Goal: Information Seeking & Learning: Find specific fact

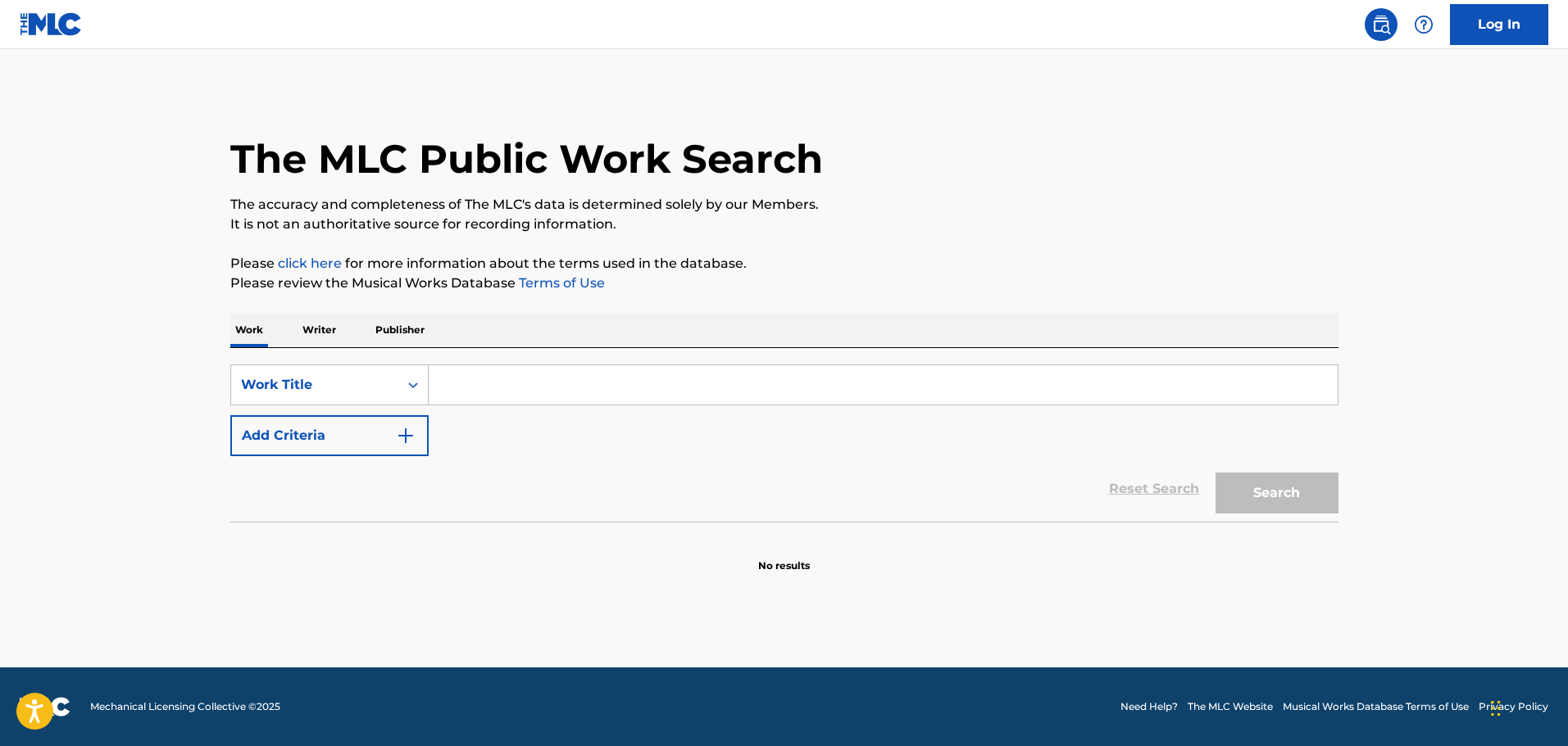
click at [520, 379] on input "Search Form" at bounding box center [883, 384] width 909 height 39
type input "mar de ver alem"
click at [1271, 485] on button "Search" at bounding box center [1277, 493] width 123 height 41
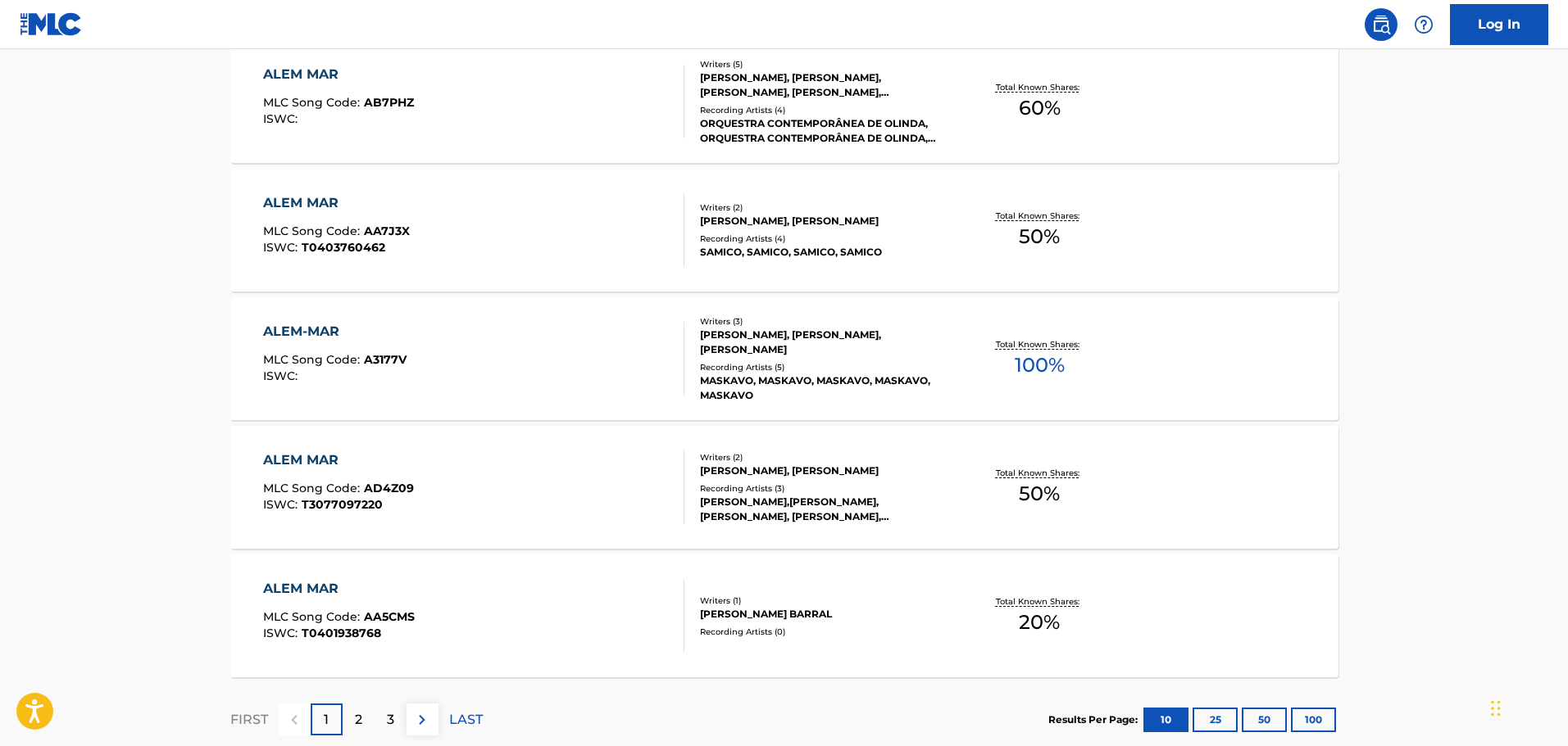
scroll to position [1260, 0]
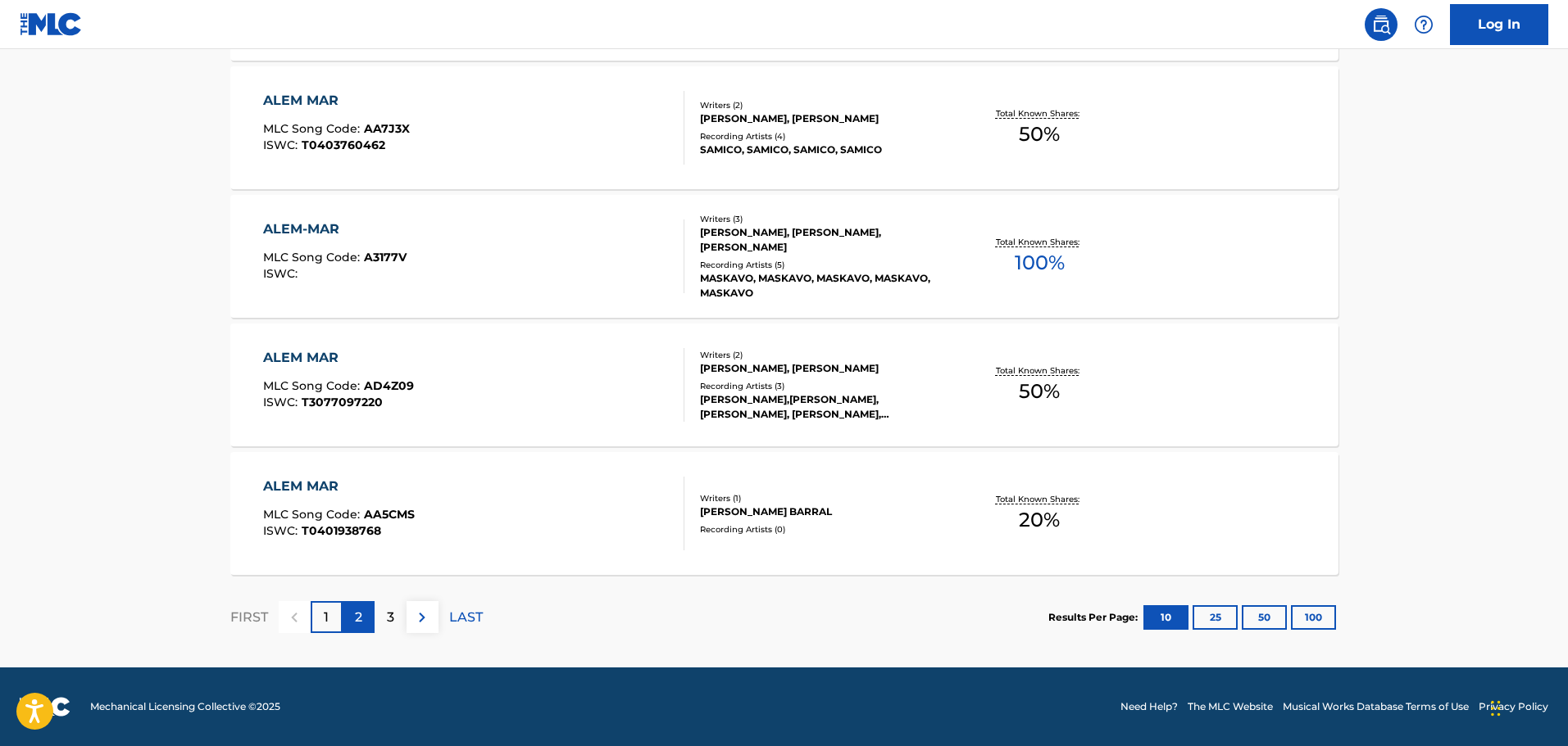
click at [353, 623] on div "2" at bounding box center [358, 618] width 32 height 32
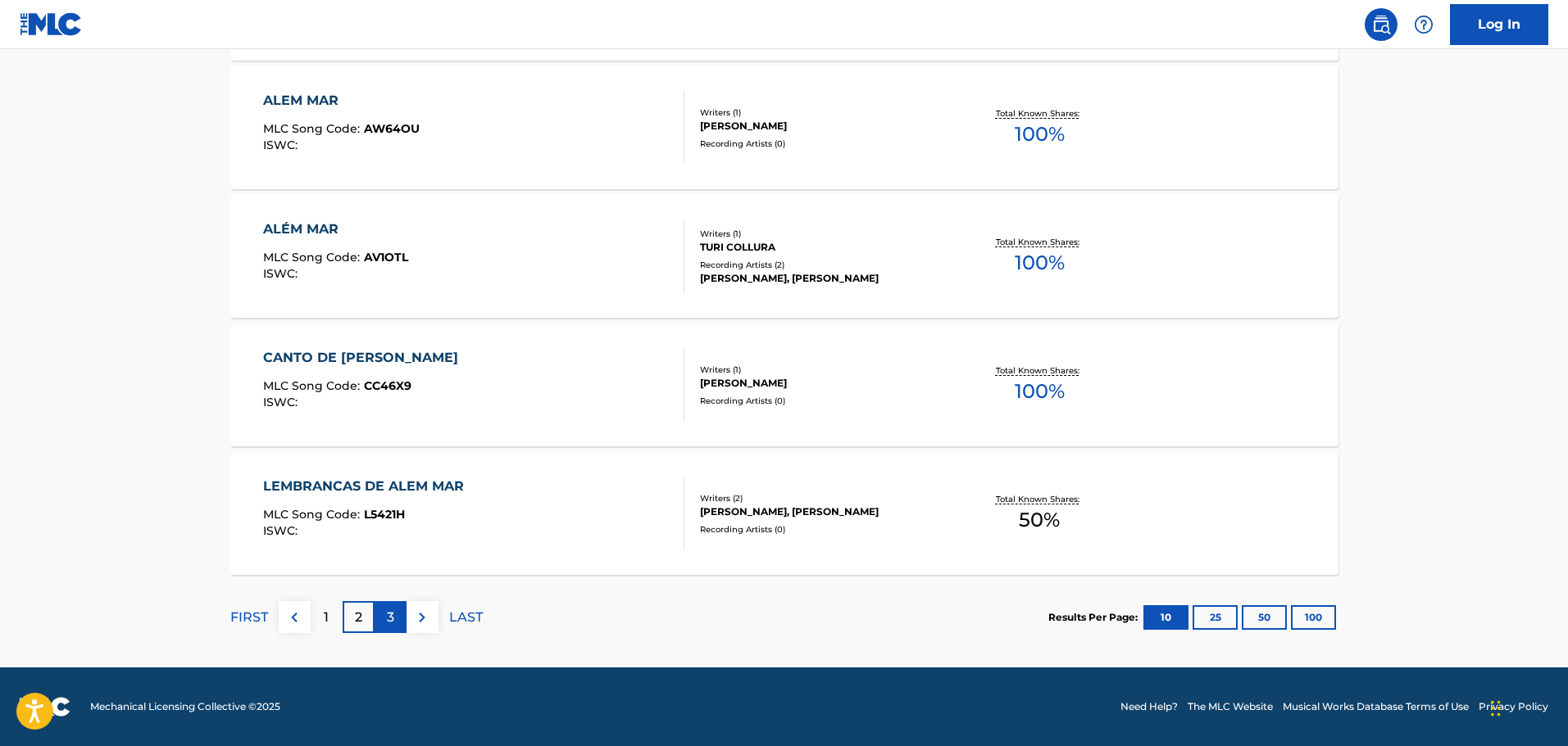
click at [387, 618] on p "3" at bounding box center [390, 617] width 8 height 19
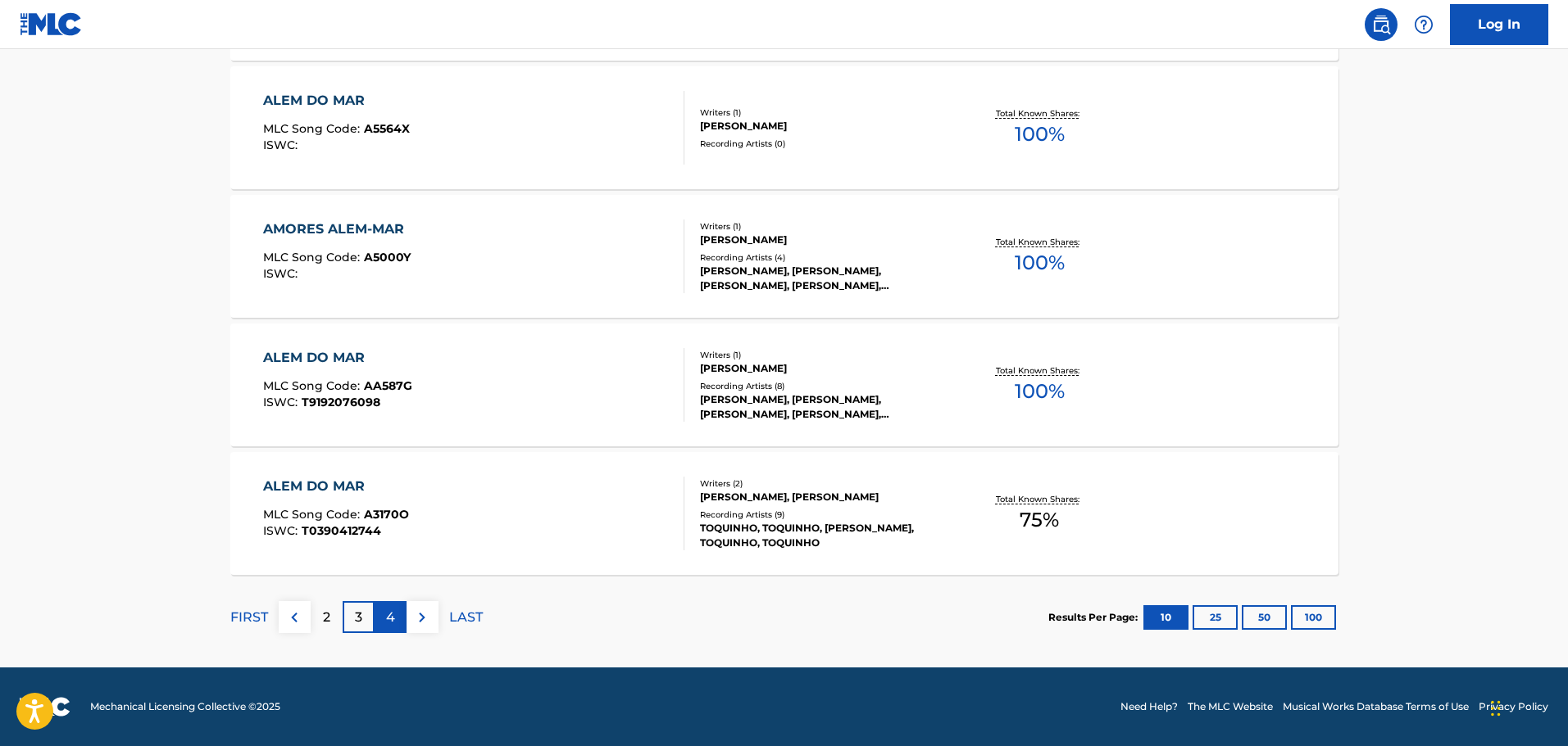
click at [396, 616] on div "4" at bounding box center [390, 618] width 32 height 32
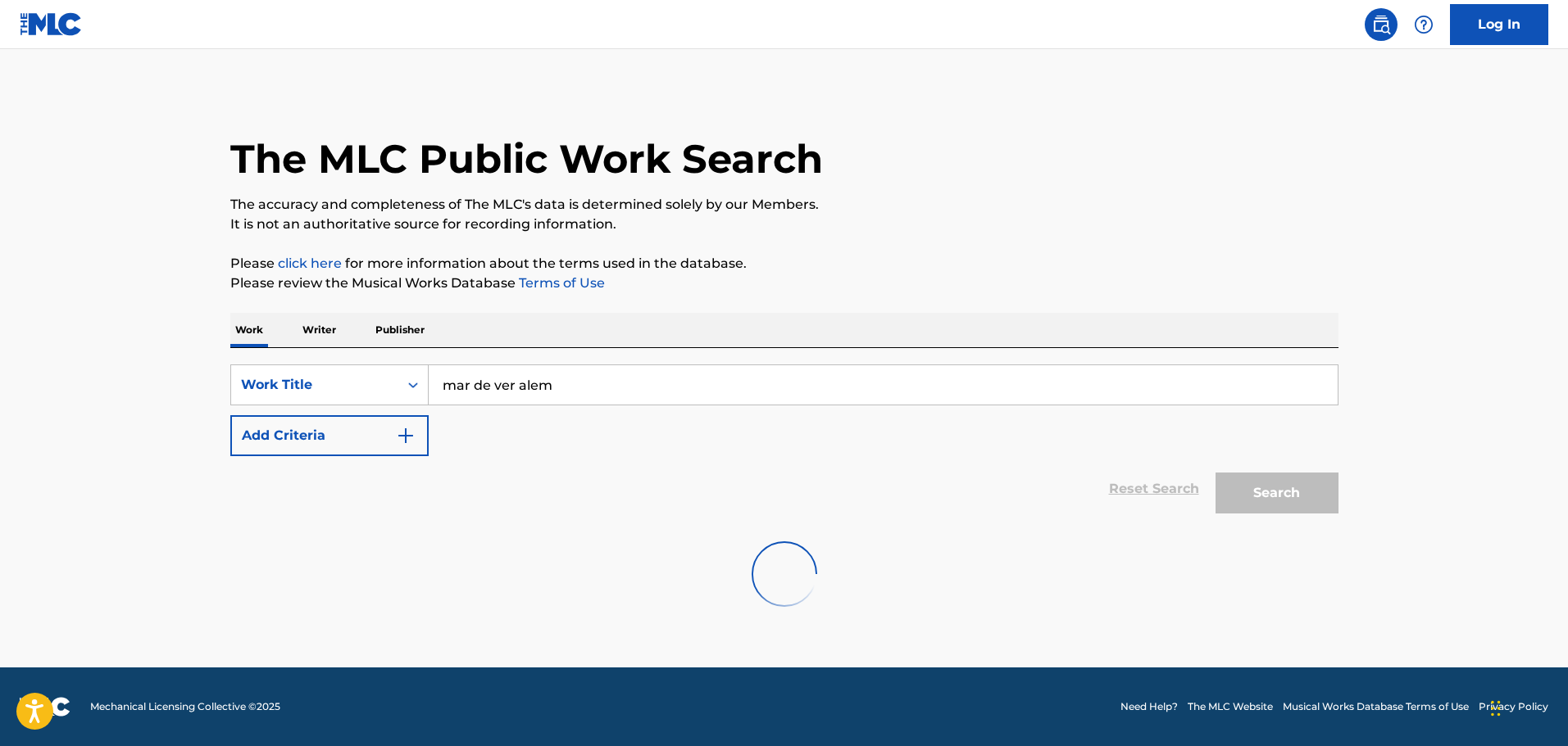
scroll to position [0, 0]
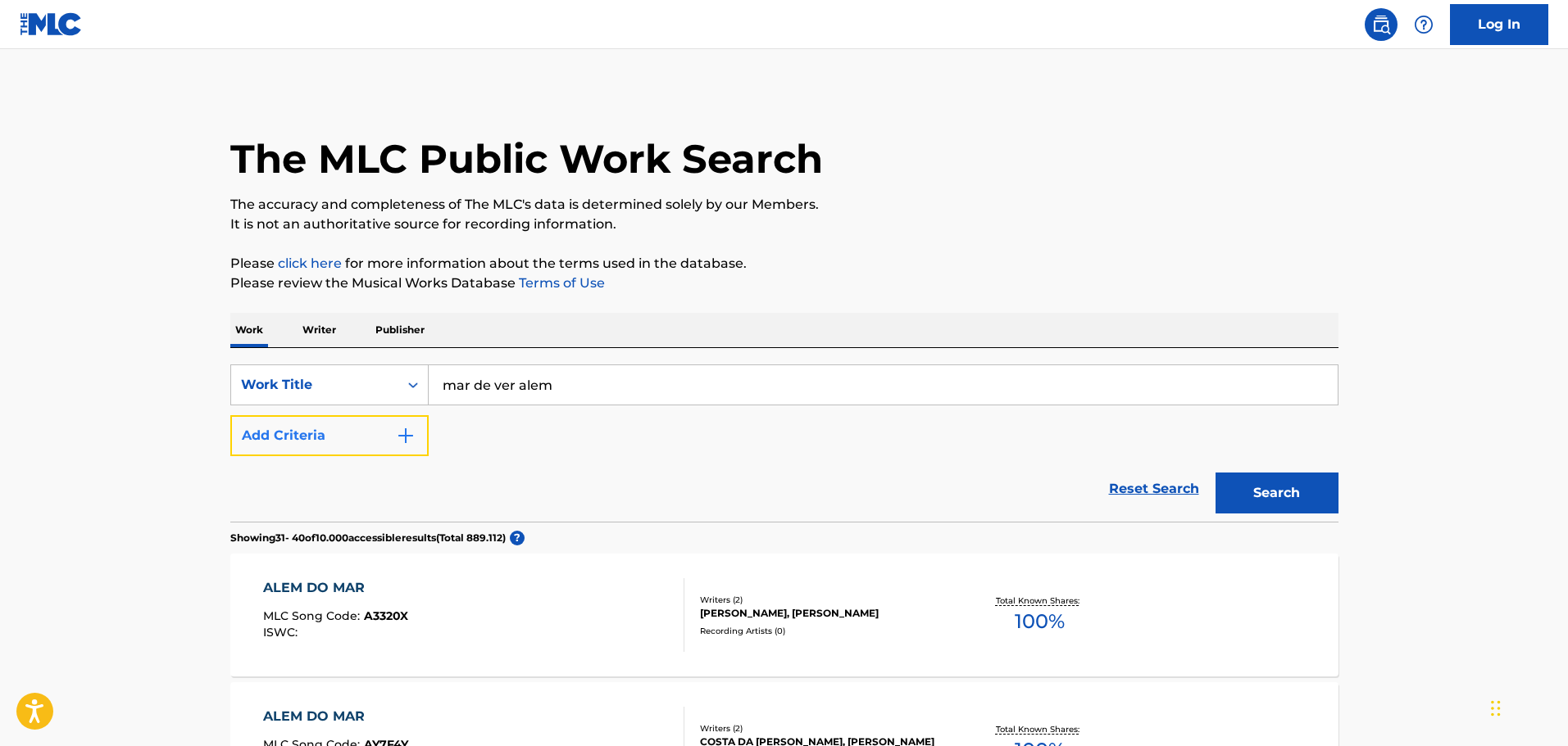
click at [313, 444] on button "Add Criteria" at bounding box center [329, 436] width 198 height 41
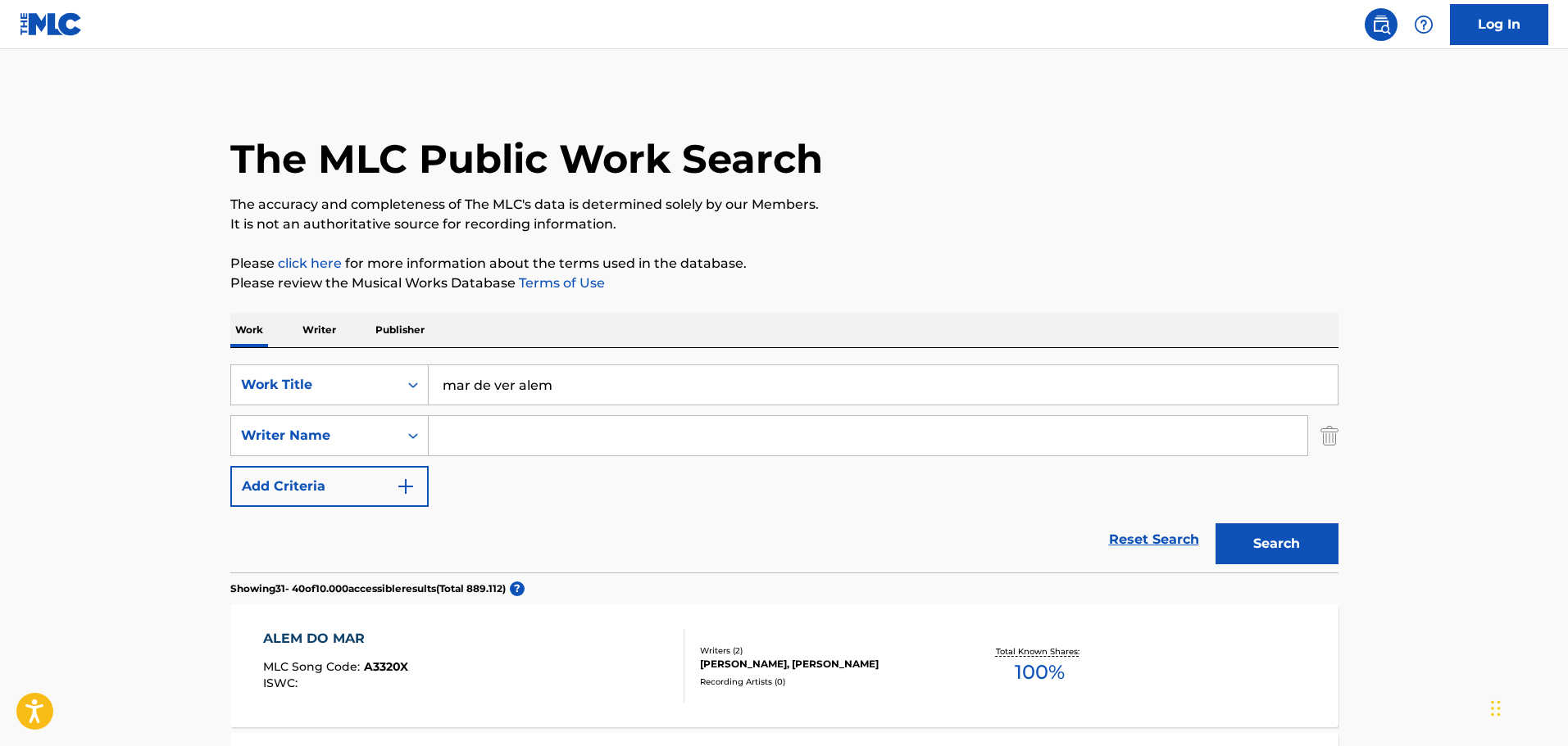
click at [520, 435] on input "Search Form" at bounding box center [868, 436] width 879 height 39
type input "melo"
click at [1262, 548] on button "Search" at bounding box center [1277, 544] width 123 height 41
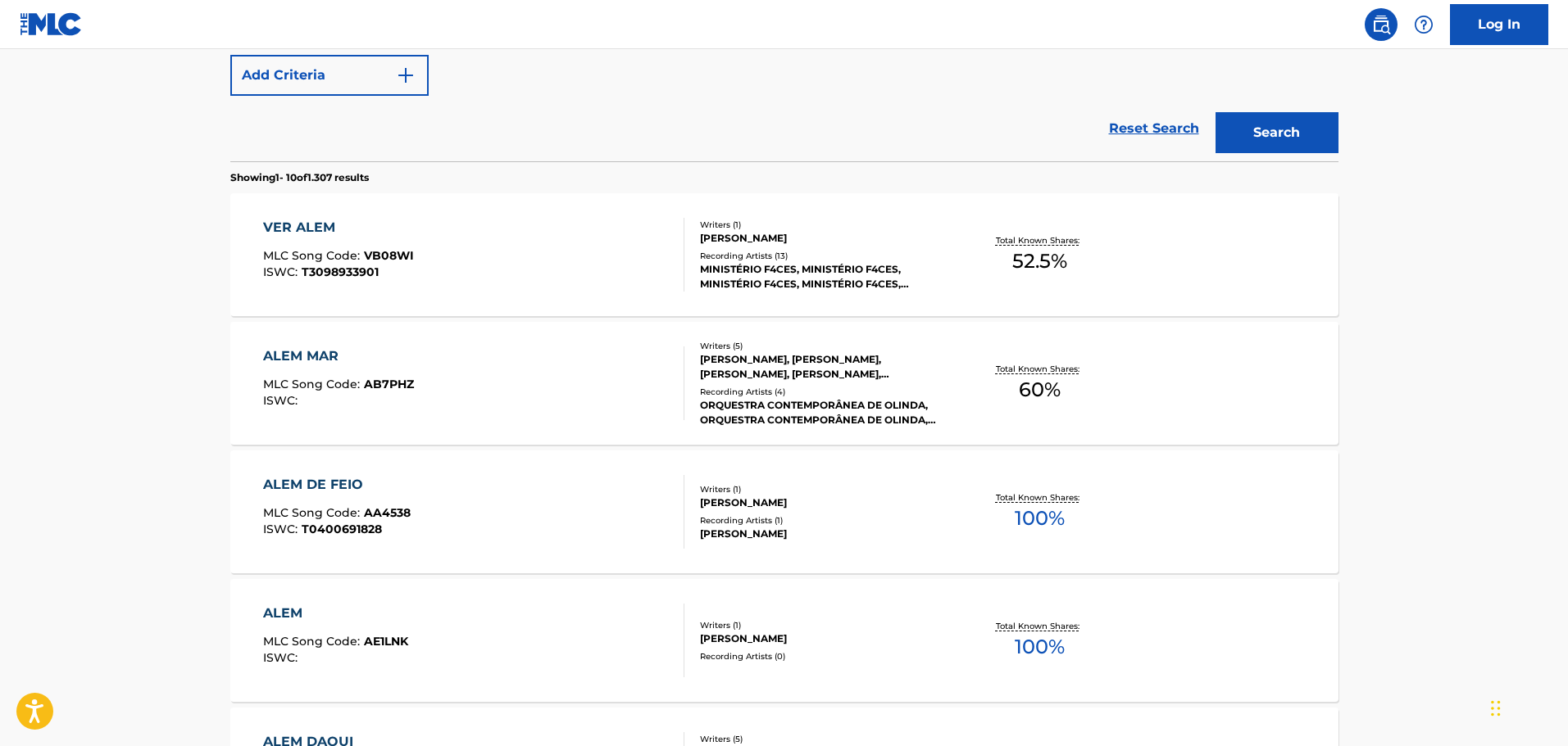
scroll to position [81, 0]
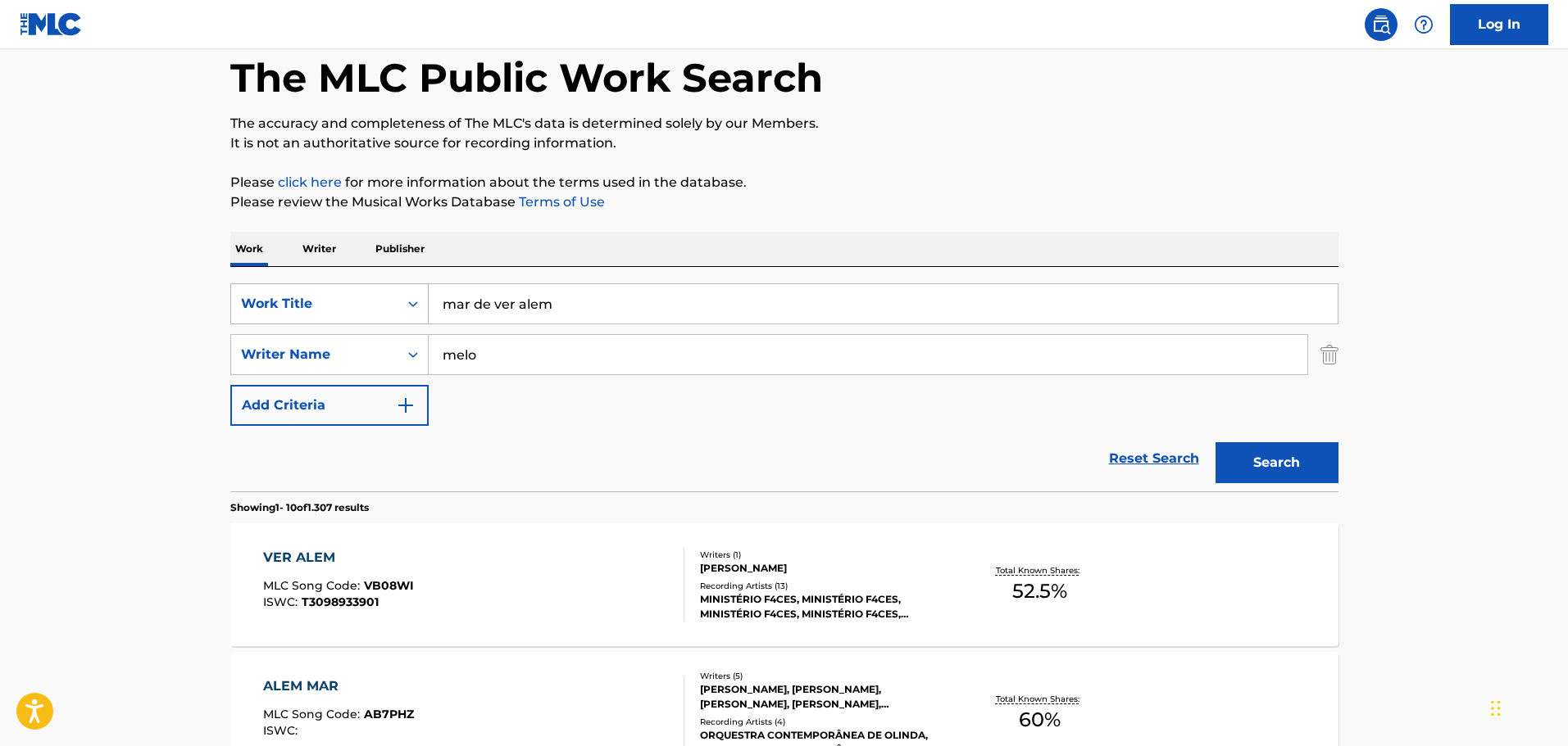
drag, startPoint x: 618, startPoint y: 307, endPoint x: 410, endPoint y: 307, distance: 208.0
click at [410, 307] on div "SearchWithCriteria5afdd5ec-bf46-4f3f-80b4-701fe5ced2a4 Work Title mar de ver al…" at bounding box center [784, 304] width 1108 height 41
type input "pior que eu"
click at [1215, 442] on button "Search" at bounding box center [1277, 462] width 123 height 41
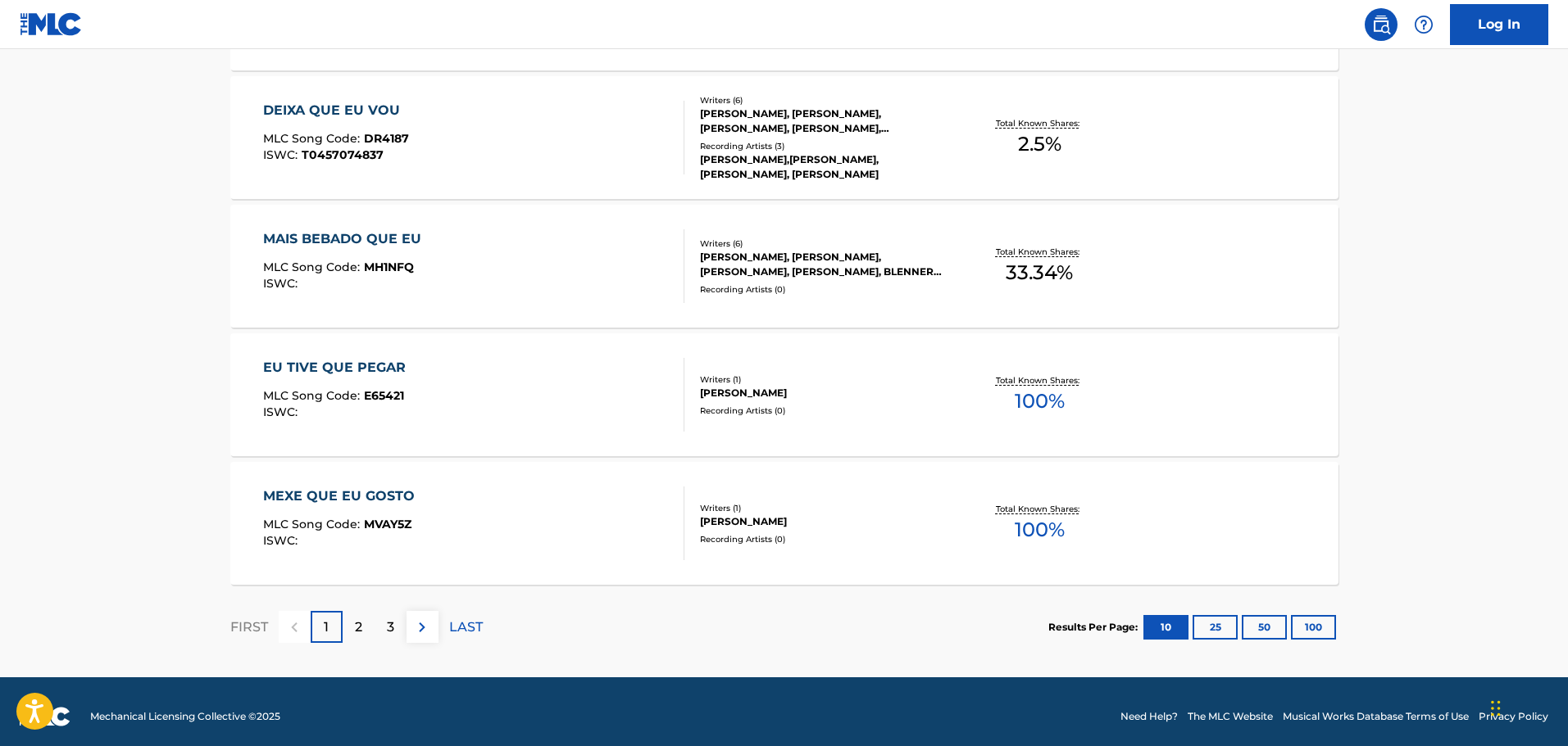
scroll to position [1310, 0]
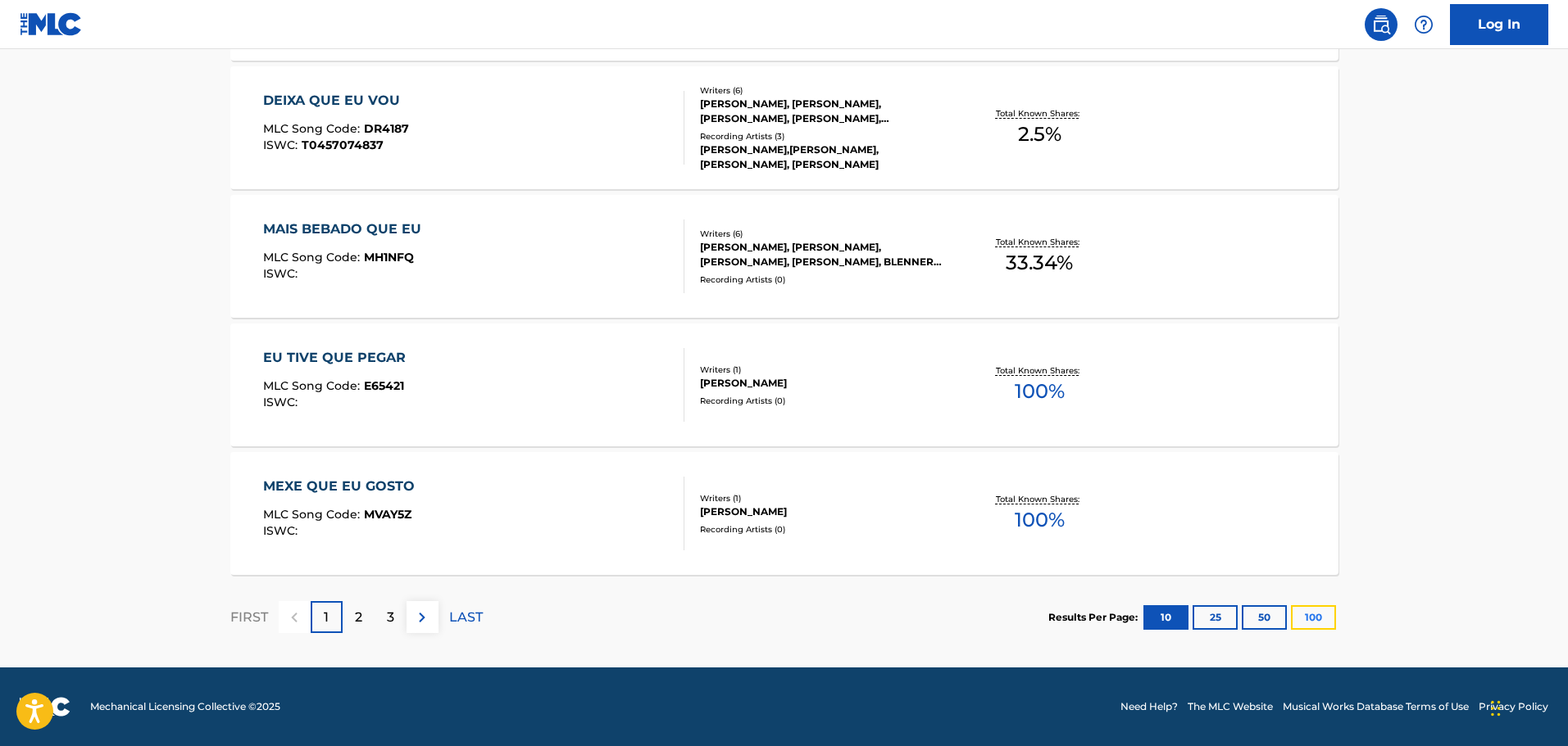
click at [1320, 619] on button "100" at bounding box center [1314, 617] width 45 height 24
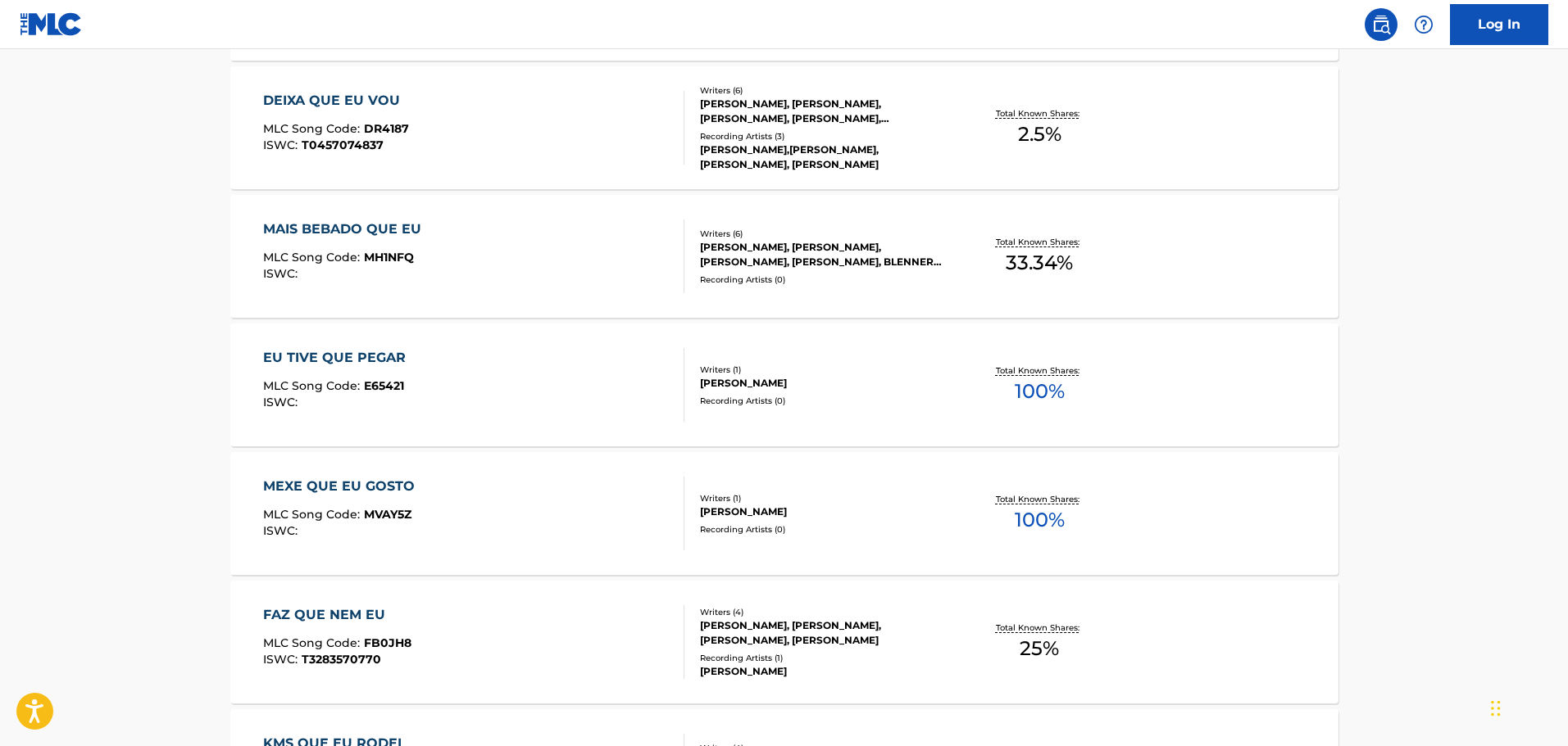
click at [316, 467] on div "MEXE QUE EU GOSTO MLC Song Code : MVAY5Z ISWC : Writers ( 1 ) [PERSON_NAME] MEL…" at bounding box center [784, 514] width 1108 height 123
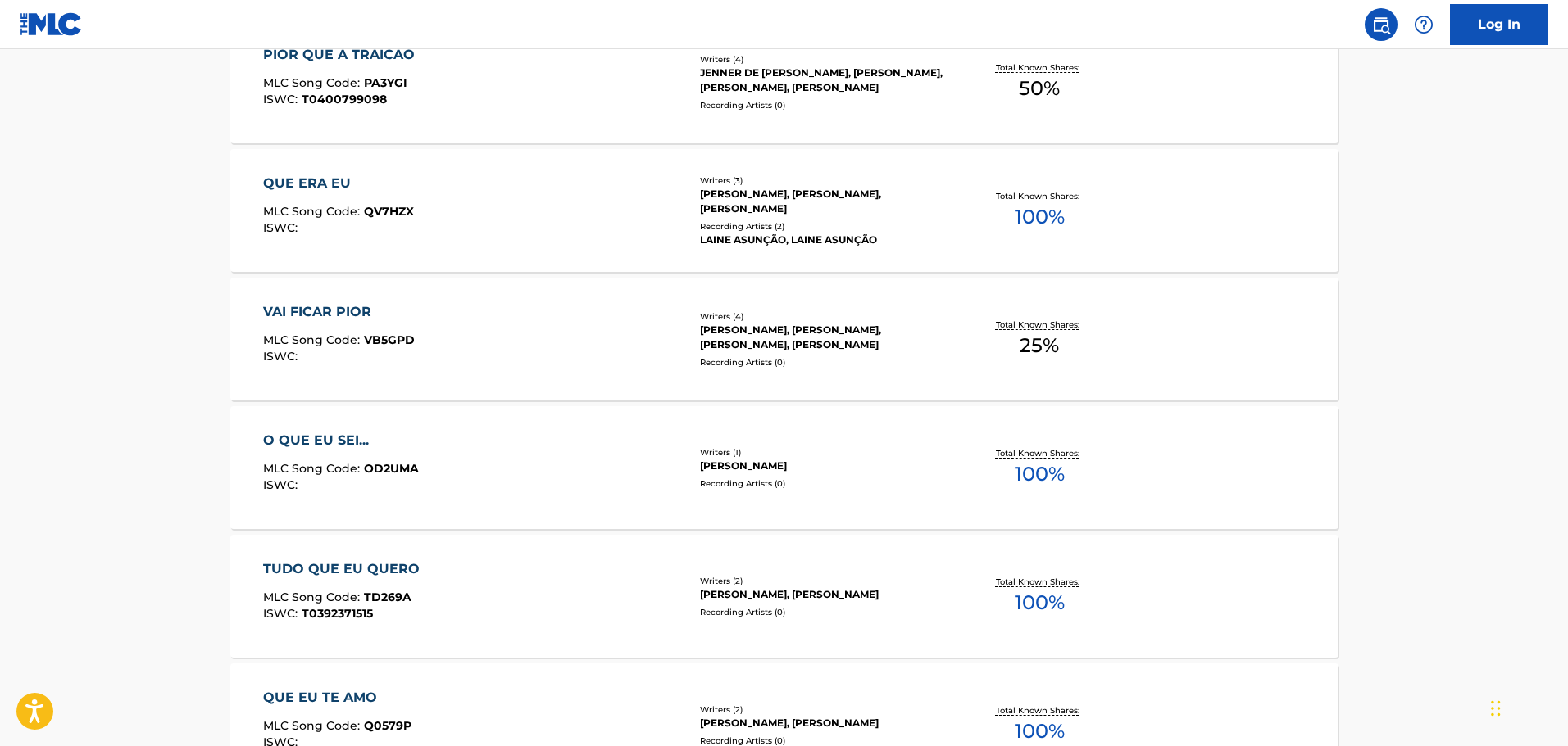
scroll to position [92, 0]
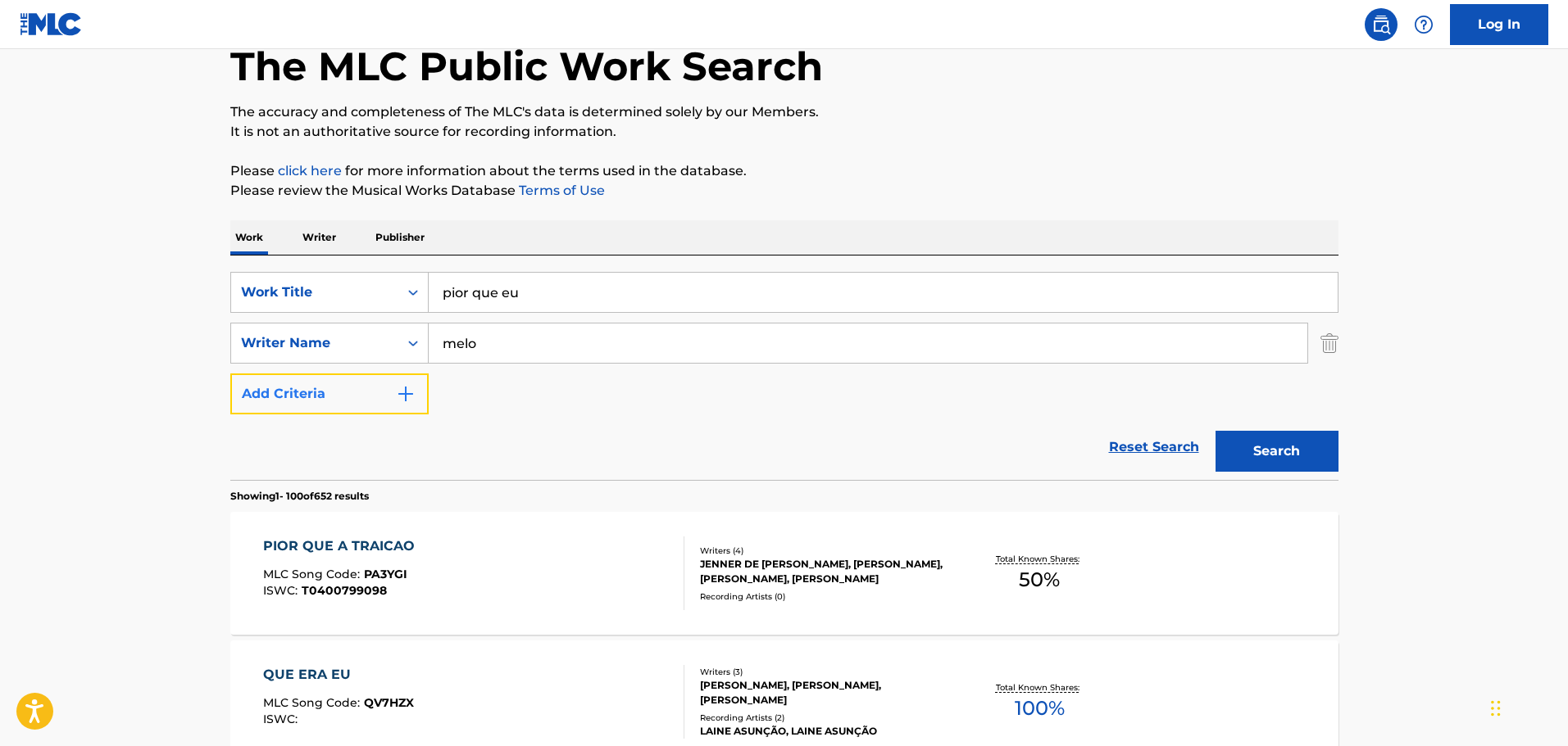
click at [325, 389] on button "Add Criteria" at bounding box center [329, 394] width 198 height 41
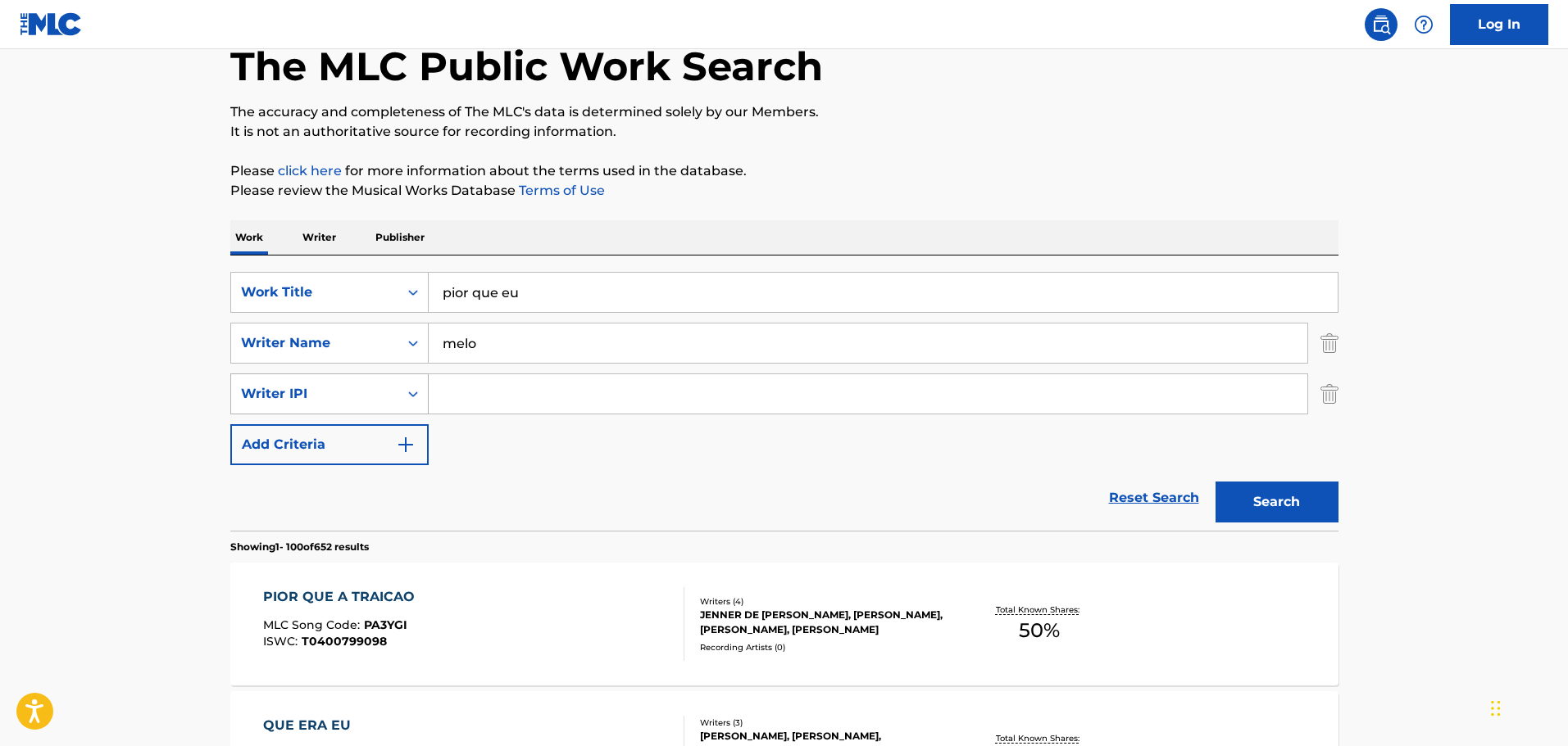
click at [404, 401] on div "Search Form" at bounding box center [412, 394] width 29 height 29
click at [404, 402] on div "Search Form" at bounding box center [412, 394] width 29 height 29
click at [542, 396] on input "Search Form" at bounding box center [868, 394] width 879 height 39
paste input "794102342"
type input "794102342"
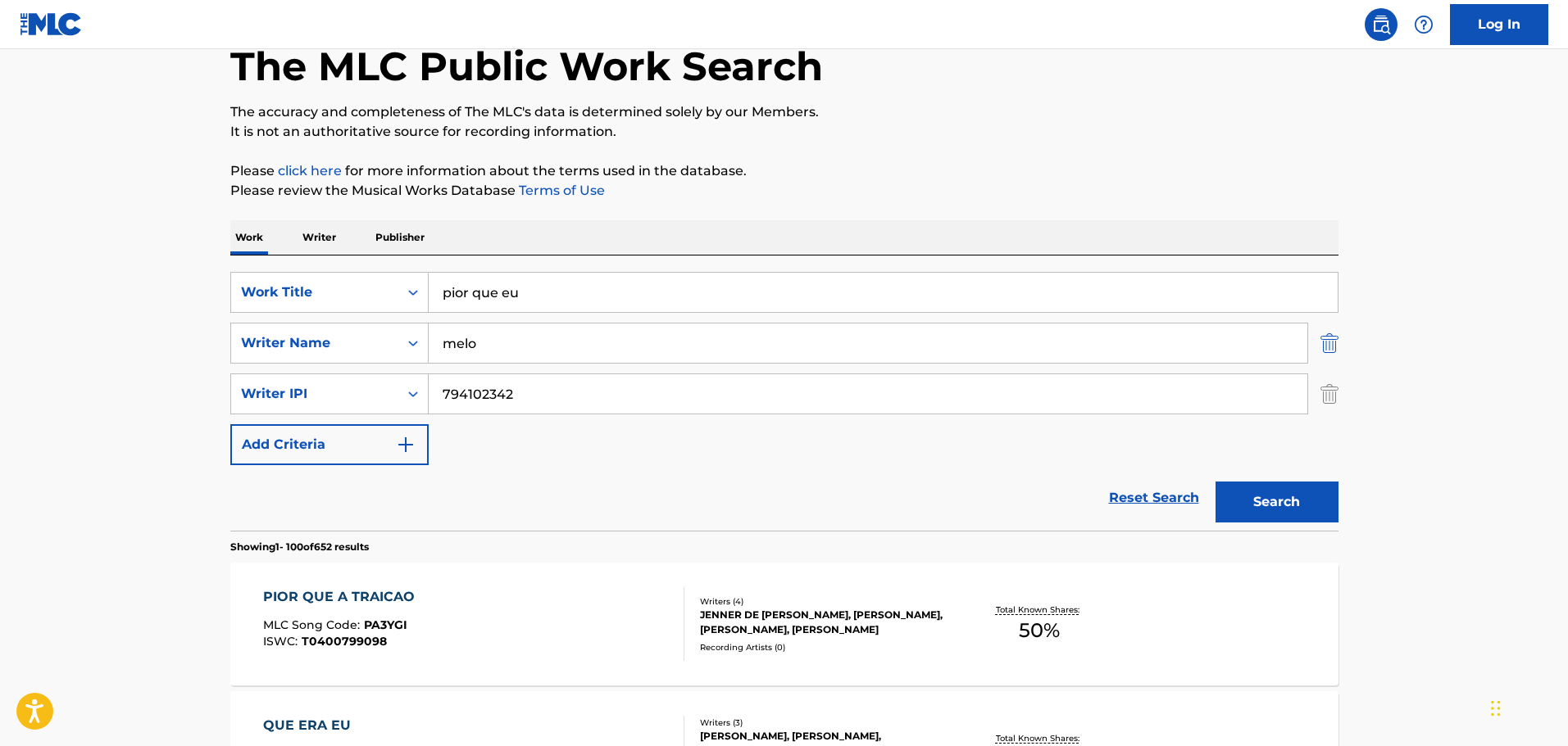
click at [1333, 345] on img "Search Form" at bounding box center [1329, 343] width 18 height 41
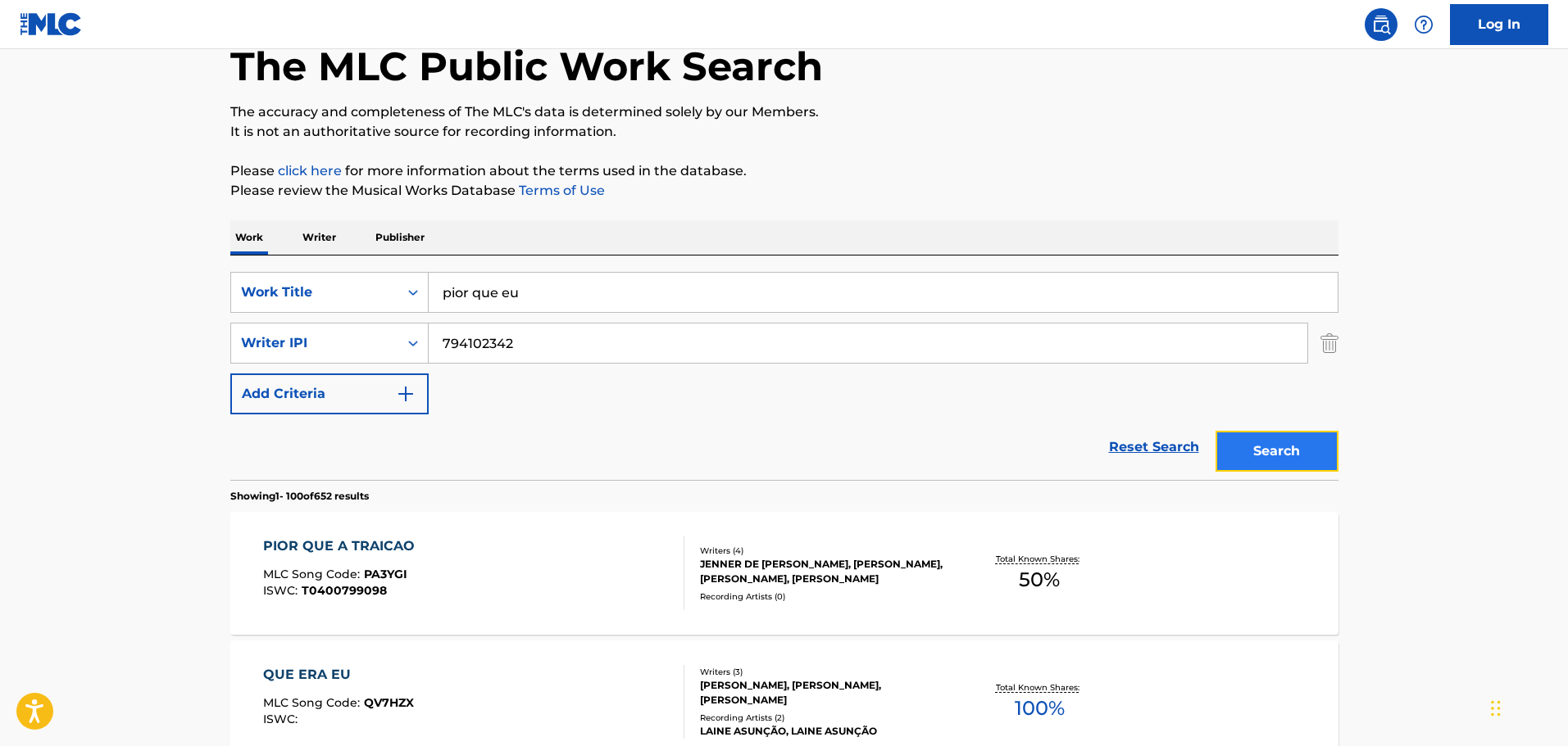
click at [1266, 445] on button "Search" at bounding box center [1277, 451] width 123 height 41
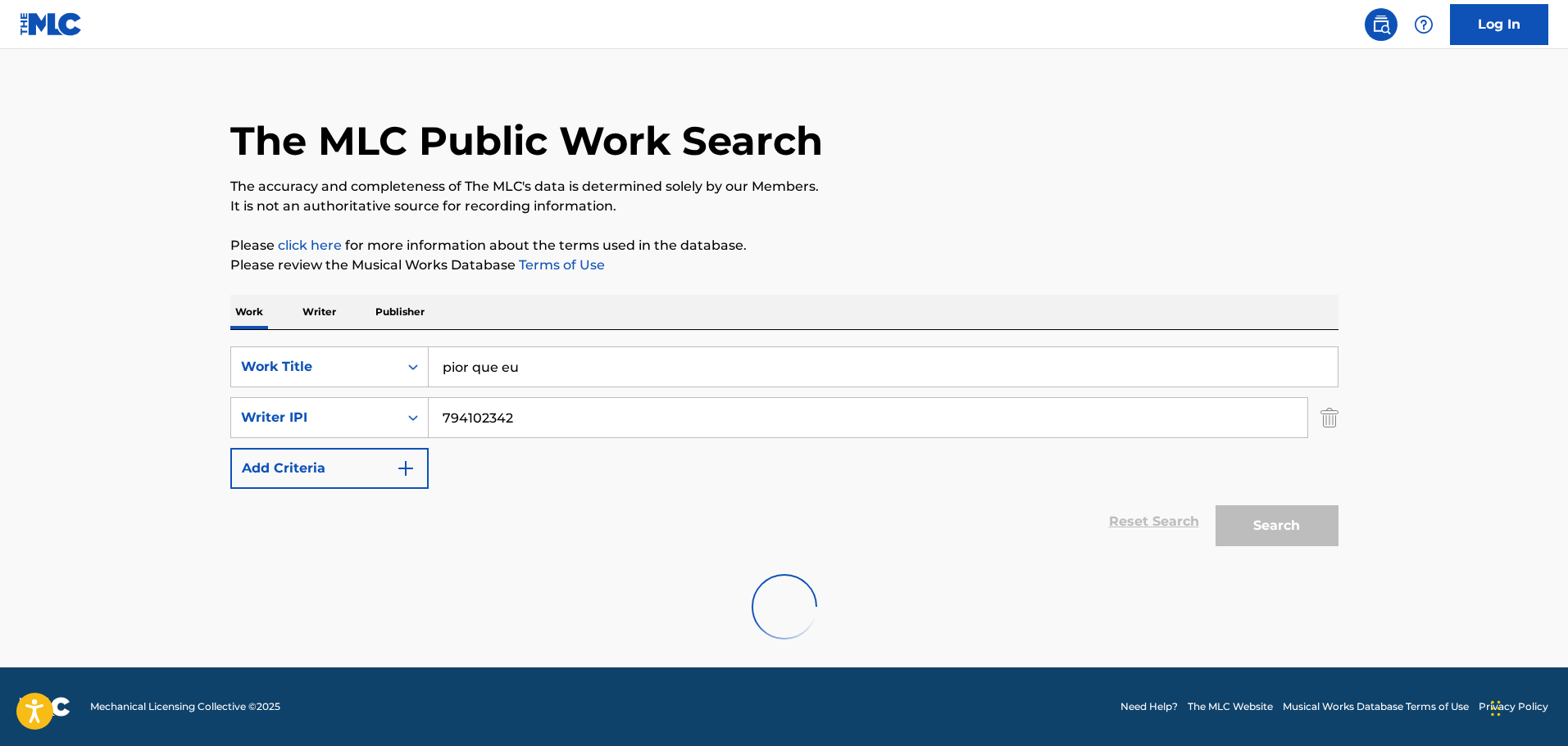
scroll to position [0, 0]
